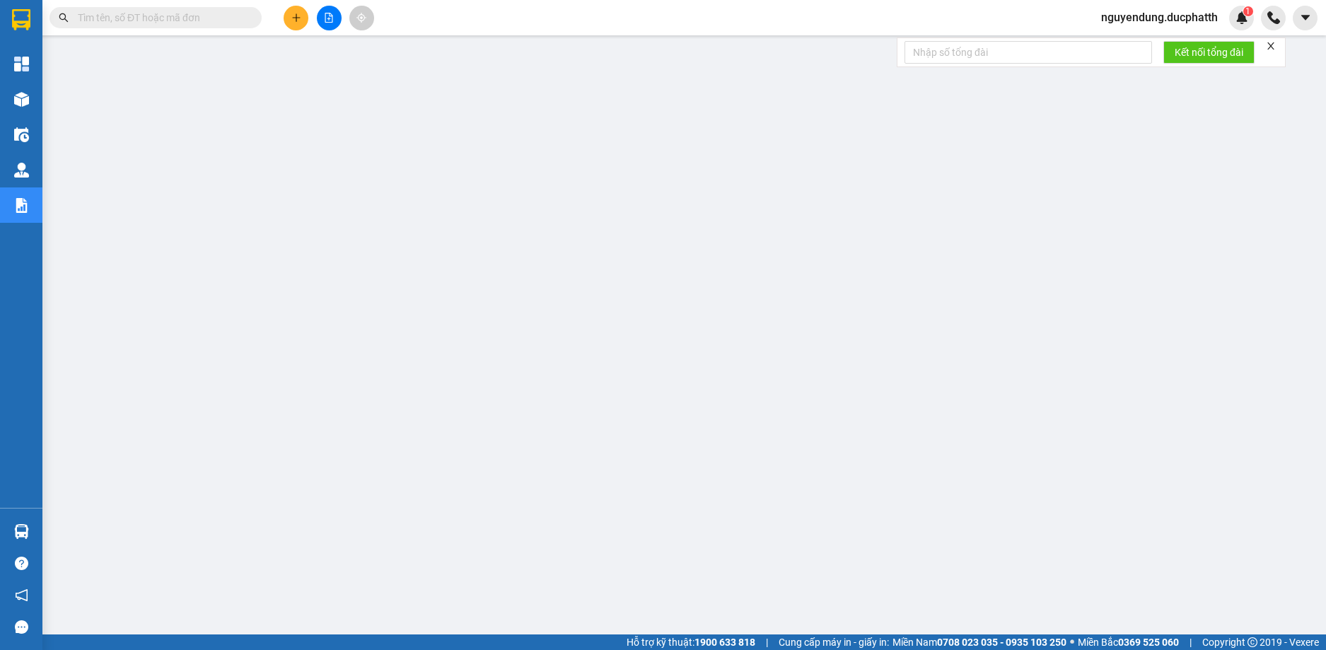
click at [333, 15] on button at bounding box center [329, 18] width 25 height 25
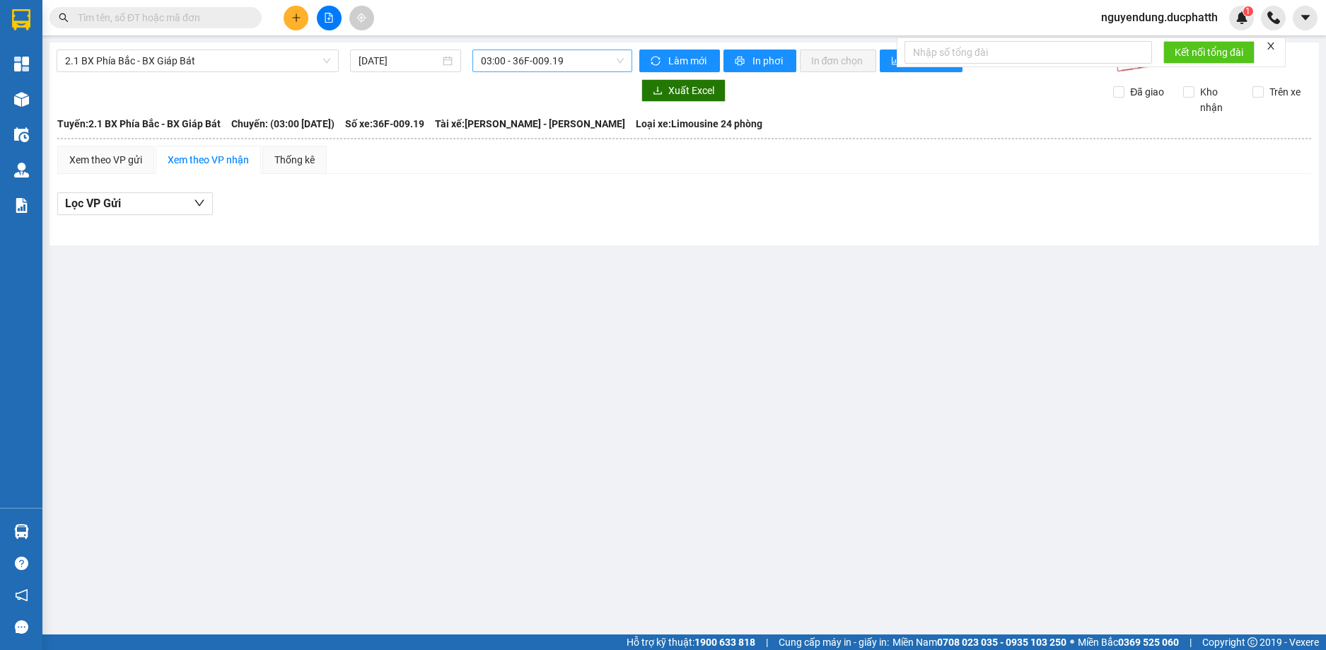
click at [540, 69] on span "03:00 - 36F-009.19" at bounding box center [552, 60] width 143 height 21
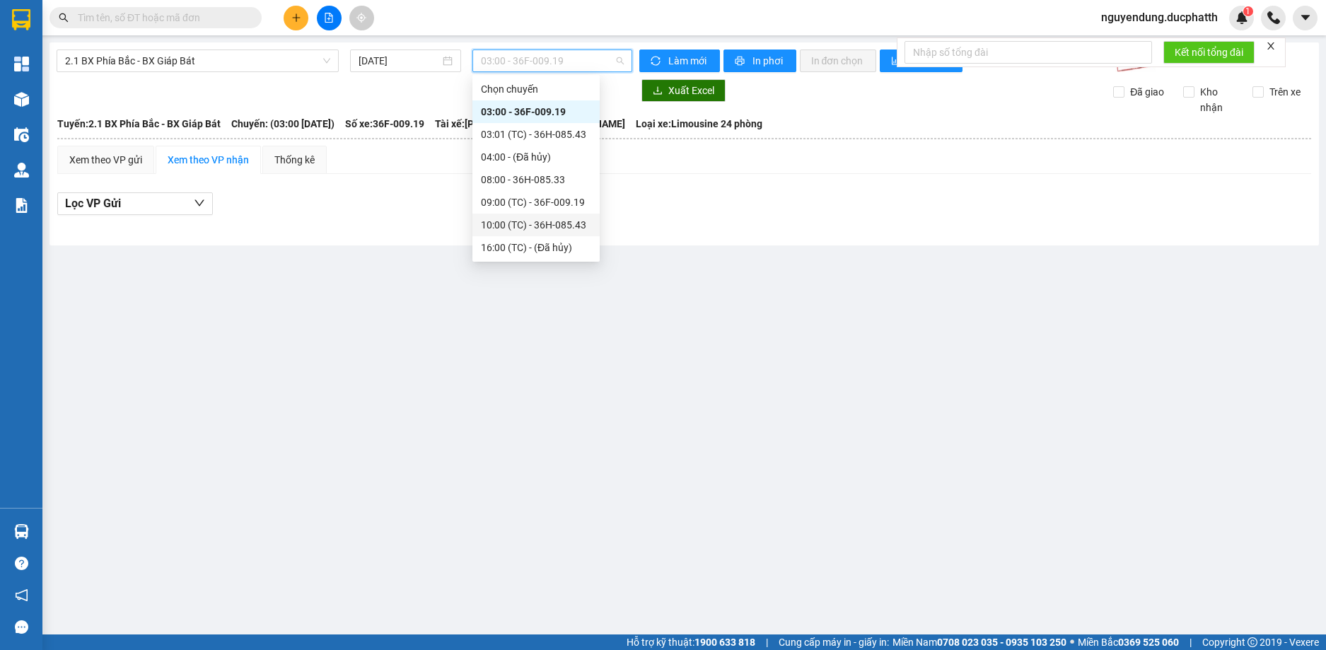
click at [526, 226] on div "10:00 (TC) - 36H-085.43" at bounding box center [536, 225] width 110 height 16
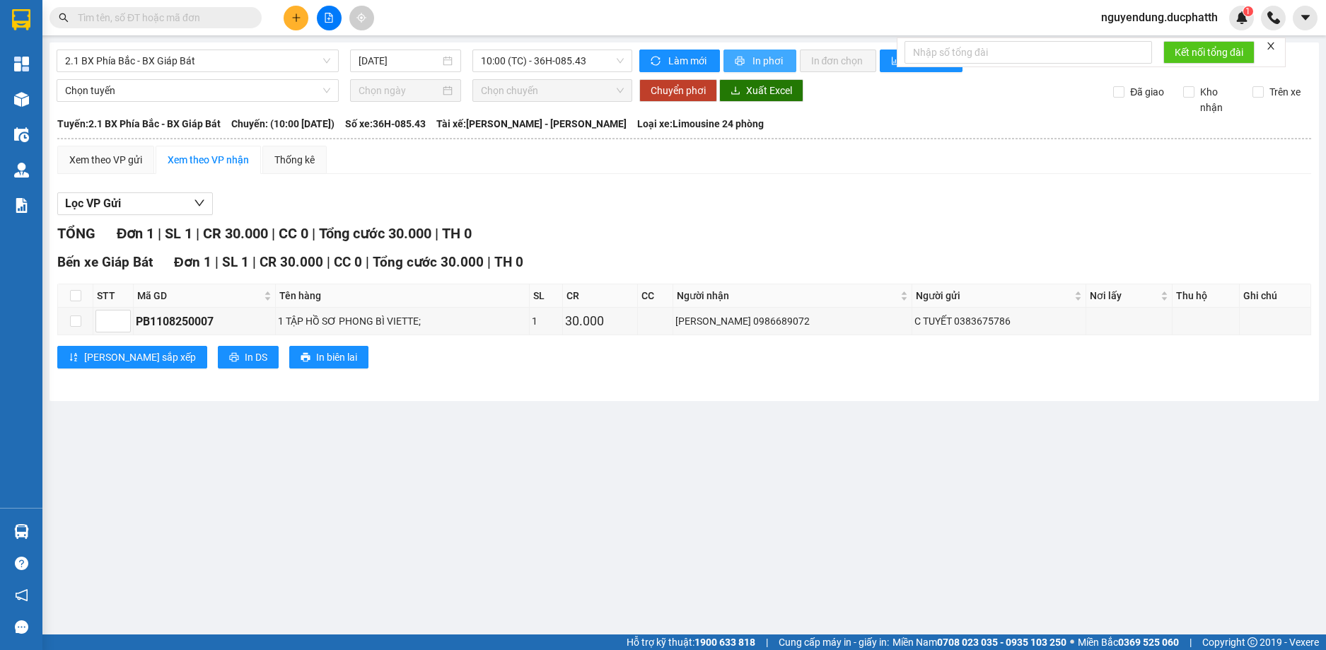
click at [771, 59] on span "In phơi" at bounding box center [768, 61] width 33 height 16
